Goal: Find specific page/section: Find specific page/section

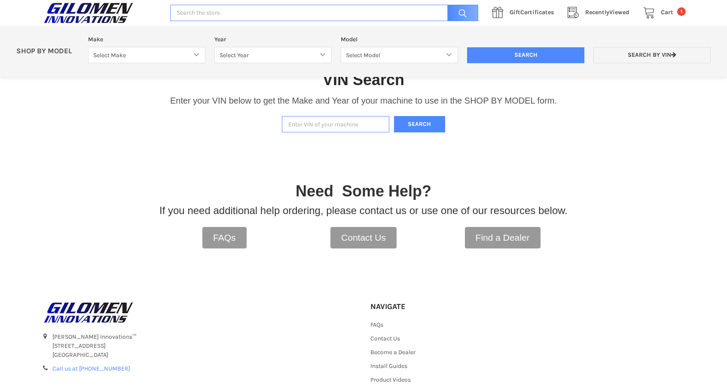
click at [306, 124] on input "Enter VIN of your machine" at bounding box center [335, 124] width 107 height 17
paste input "[US_VEHICLE_IDENTIFICATION_NUMBER]"
type input "[US_VEHICLE_IDENTIFICATION_NUMBER]"
click at [407, 126] on button "Search" at bounding box center [420, 124] width 52 height 17
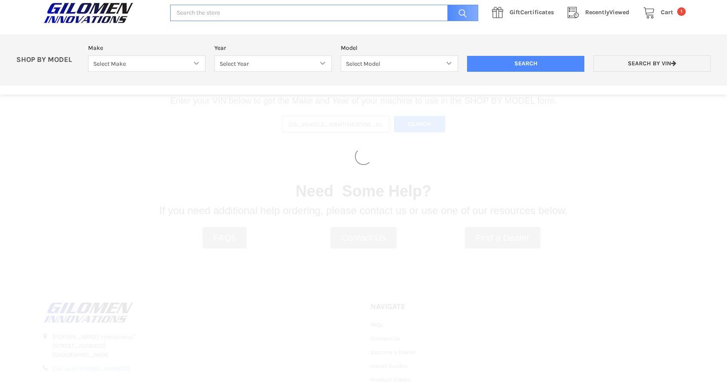
select select "606"
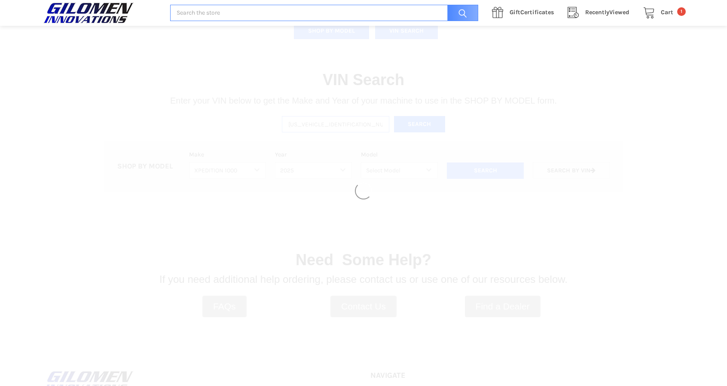
select select "683"
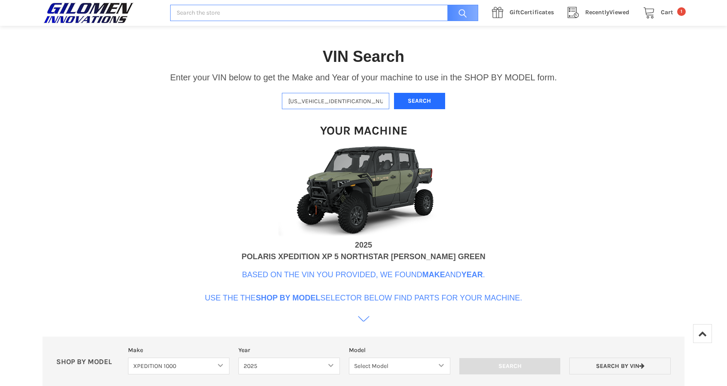
scroll to position [201, 0]
click at [280, 298] on b "Shop By Model" at bounding box center [288, 298] width 64 height 9
click at [331, 265] on div "Your Machine 2025 POLARIS XPEDITION XP 5 NORTHSTAR [PERSON_NAME] GREEN Based on…" at bounding box center [364, 219] width 318 height 219
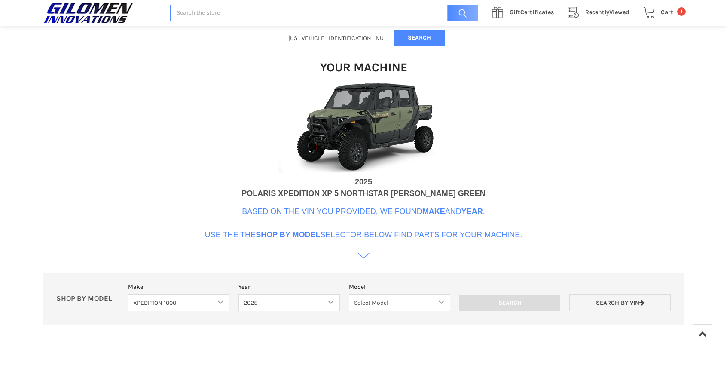
scroll to position [266, 0]
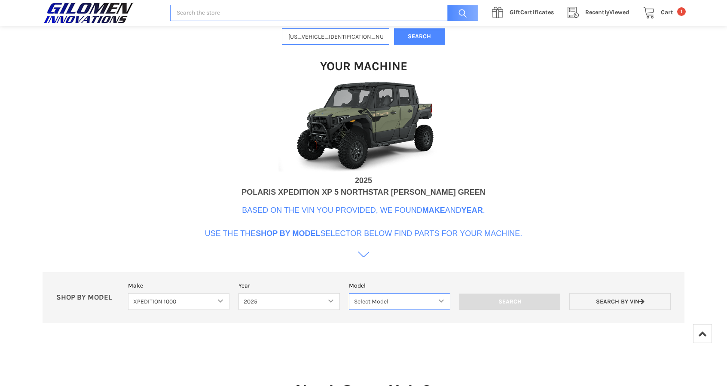
click at [387, 296] on select "Select Model XPEDITION 1000 2 AND 5 PASSENGER MODELS XPEDITION 1000 NORTHSTAR 2…" at bounding box center [399, 301] width 101 height 17
select select "684"
click at [349, 293] on select "Select Model XPEDITION 1000 2 AND 5 PASSENGER MODELS XPEDITION 1000 NORTHSTAR 2…" at bounding box center [399, 301] width 101 height 17
click at [506, 298] on input "Search" at bounding box center [510, 302] width 101 height 16
